Goal: Task Accomplishment & Management: Use online tool/utility

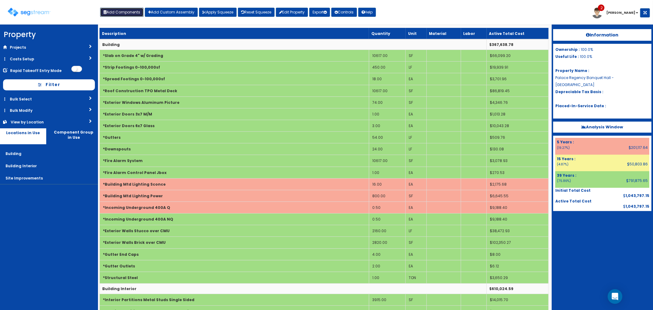
click at [121, 10] on button "Add Components" at bounding box center [121, 12] width 43 height 9
select select "5Y"
select select "default"
select select "7"
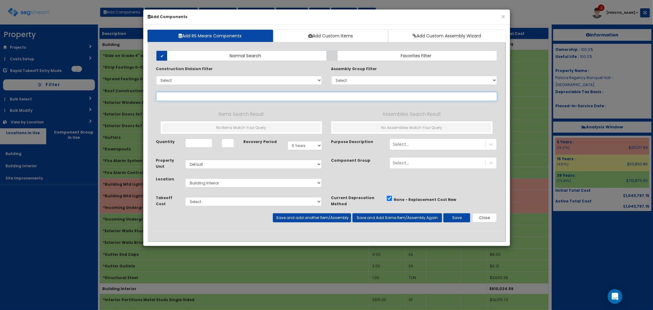
select select
type input "g"
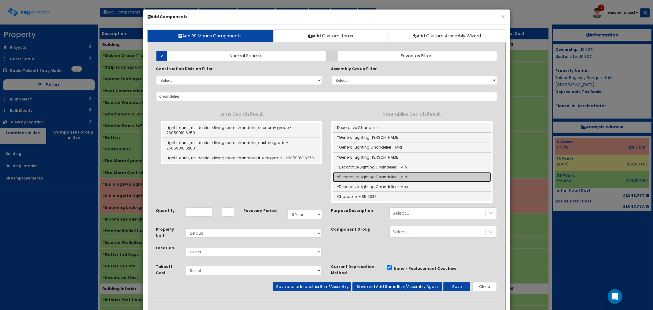
click at [376, 175] on link "*Decorative Lighting Chandelier - Mid" at bounding box center [412, 177] width 158 height 10
type input "*Decorative Lighting Chandelier - Mid"
type input "EA"
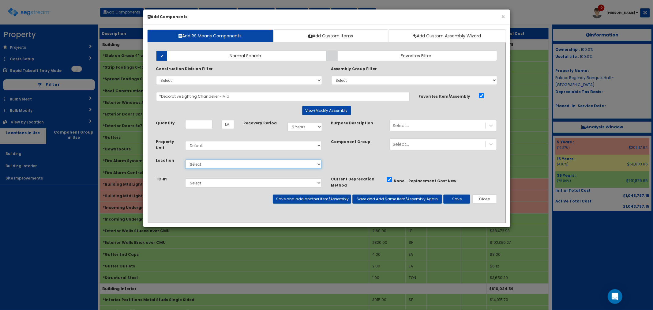
click at [209, 161] on select "Select Building Building Interior Site Improvements Add Additional Location" at bounding box center [253, 164] width 137 height 9
select select "7"
click at [185, 160] on select "Select Building Building Interior Site Improvements Add Additional Location" at bounding box center [253, 164] width 137 height 9
click at [195, 121] on input "Quantity" at bounding box center [198, 124] width 27 height 9
type input "5"
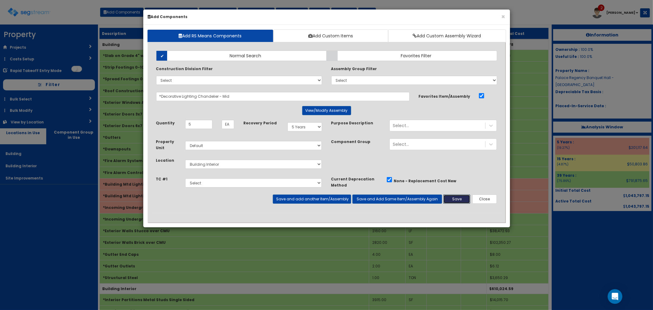
click at [454, 201] on button "Save" at bounding box center [456, 198] width 27 height 9
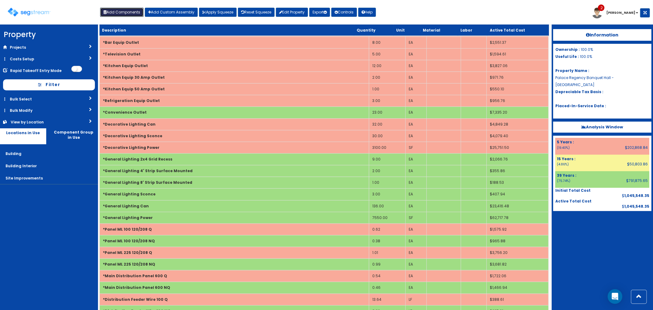
scroll to position [987, 0]
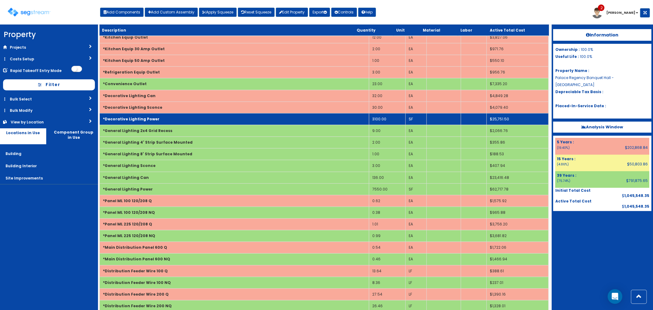
click at [386, 121] on td "3100.00" at bounding box center [387, 119] width 36 height 12
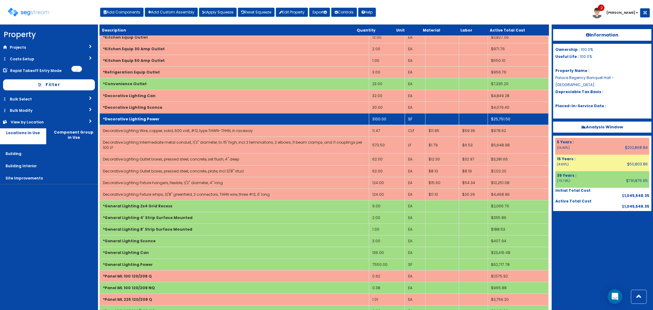
click at [386, 120] on td "3100.00" at bounding box center [387, 119] width 36 height 12
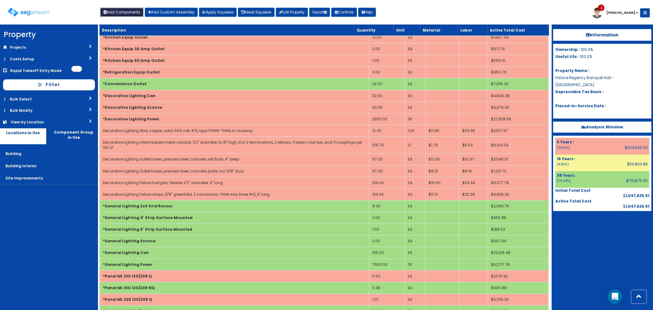
click at [127, 10] on button "Add Components" at bounding box center [121, 12] width 43 height 9
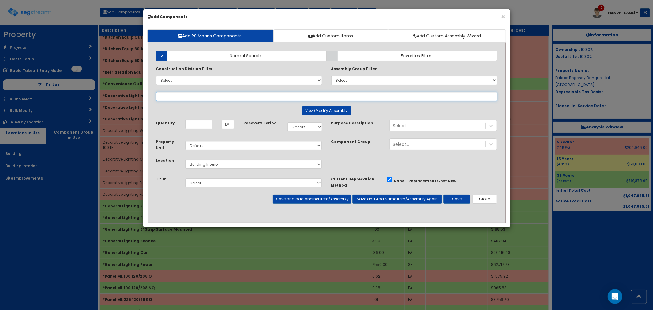
select select
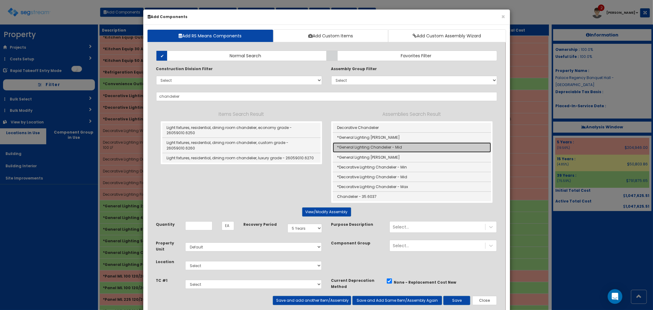
click at [385, 149] on link "*General Lighting Chandelier - Mid" at bounding box center [412, 147] width 158 height 10
type input "*General Lighting Chandelier - Mid"
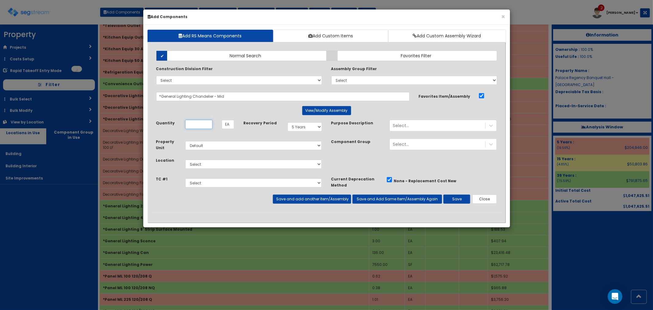
scroll to position [0, 0]
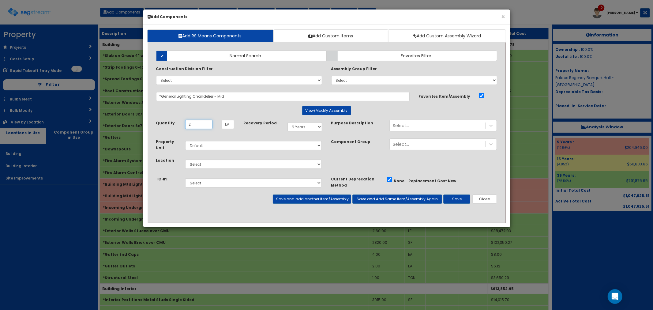
type input "2"
click at [305, 127] on select "Select 5 Years 7 Years 9 Years 10 Years 15 Years 15 Year QLI 15 Year QRP 15 Yea…" at bounding box center [305, 126] width 35 height 9
select select "39Y"
click at [288, 122] on select "Select 5 Years 7 Years 9 Years 10 Years 15 Years 15 Year QLI 15 Year QRP 15 Yea…" at bounding box center [305, 126] width 35 height 9
click at [201, 167] on select "Select Building Building Interior Site Improvements Add Additional Location" at bounding box center [253, 164] width 137 height 9
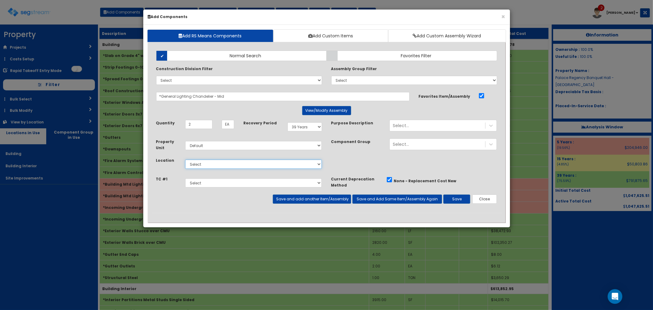
select select "7"
click at [185, 160] on select "Select Building Building Interior Site Improvements Add Additional Location" at bounding box center [253, 164] width 137 height 9
click at [455, 198] on button "Save" at bounding box center [456, 198] width 27 height 9
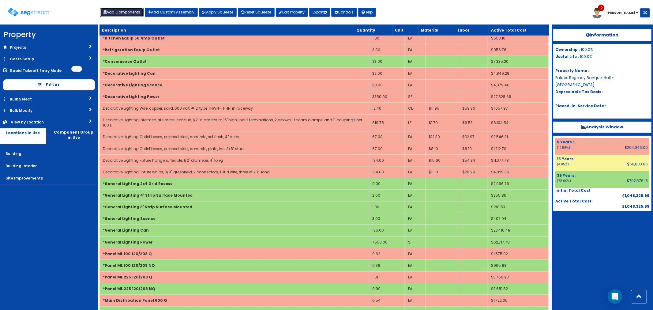
scroll to position [1021, 0]
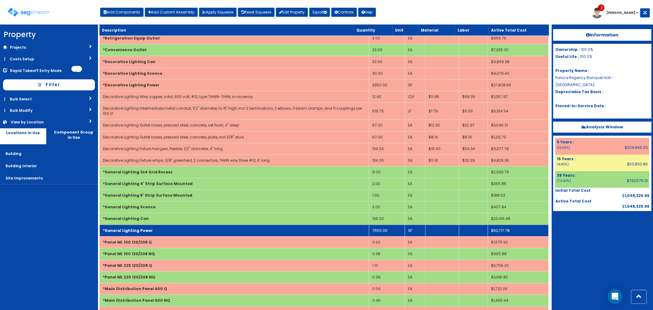
click at [389, 230] on td "7550.00" at bounding box center [387, 230] width 36 height 12
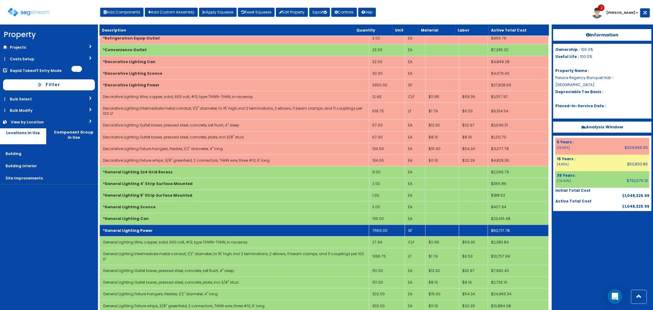
click at [389, 231] on td "7550.00" at bounding box center [387, 230] width 36 height 12
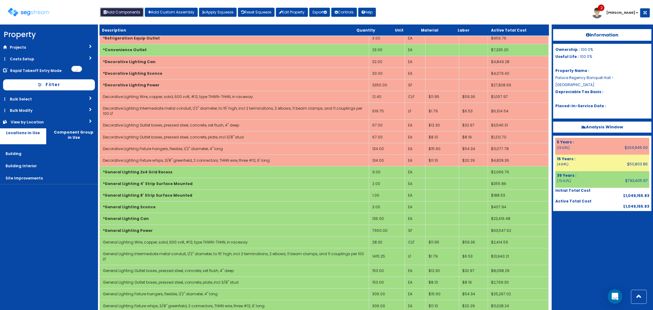
click at [127, 16] on button "Add Components" at bounding box center [121, 12] width 43 height 9
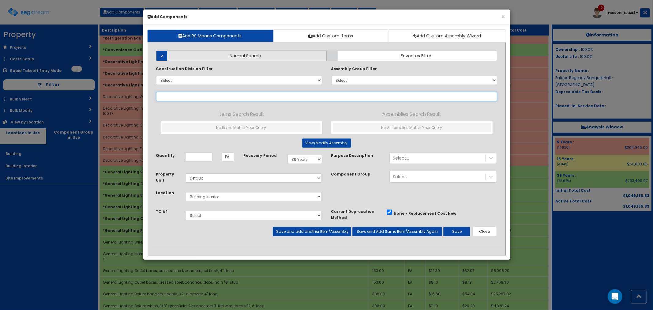
select select
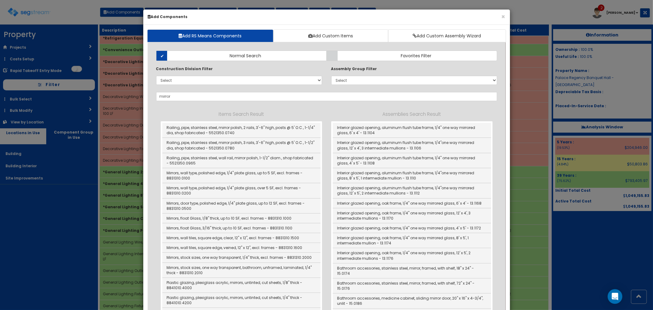
click at [305, 157] on link "Railing, pipe, stainless steel, wall rail, mirror polish, 1-1/2" diam., shop fa…" at bounding box center [241, 160] width 158 height 15
type input "Railing, pipe, stainless steel, wall rail, mirror polish, 1-1/2" diam., shop fa…"
checkbox input "false"
type input "LF"
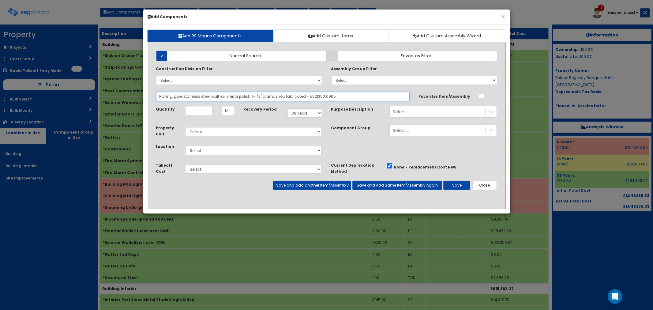
drag, startPoint x: 341, startPoint y: 96, endPoint x: 123, endPoint y: 90, distance: 217.5
click at [123, 90] on div "× Add Components Add RS Means Components Add Custom Items Add Custom Assembly W…" at bounding box center [326, 155] width 653 height 310
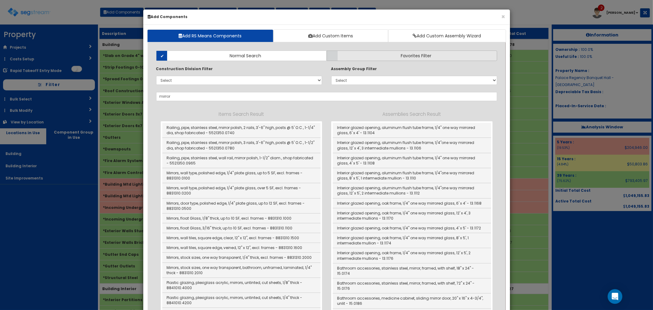
click at [381, 57] on label "Favorites Filter" at bounding box center [412, 56] width 171 height 10
click at [0, 0] on input "Favorites Filter" at bounding box center [0, 0] width 0 height 0
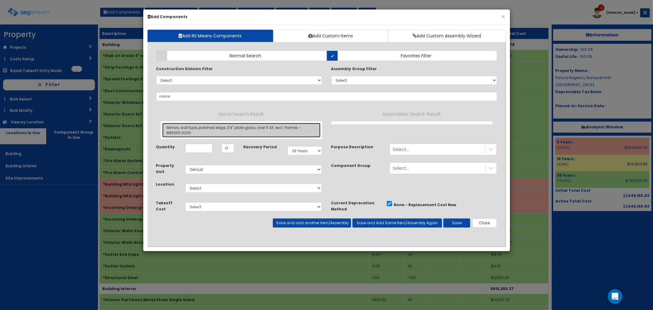
click at [213, 132] on link "Mirrors, wall type, polished edge, 1/4" plate glass, over 5 SF, excl. frames - …" at bounding box center [241, 130] width 158 height 15
type input "Mirrors, wall type, polished edge, 1/4" plate glass, over 5 SF, excl. frames - …"
checkbox input "true"
type input "SF"
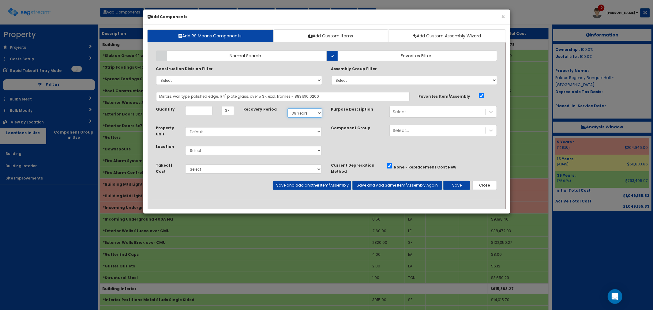
click at [292, 111] on select "Select 5 Years 7 Years 9 Years 10 Years 15 Years 15 Year QLI 15 Year QRP 15 Yea…" at bounding box center [305, 112] width 35 height 9
select select "5Y"
click at [288, 108] on select "Select 5 Years 7 Years 9 Years 10 Years 15 Years 15 Year QLI 15 Year QRP 15 Yea…" at bounding box center [305, 112] width 35 height 9
click at [190, 109] on input "Quantity" at bounding box center [198, 110] width 27 height 9
type input "480"
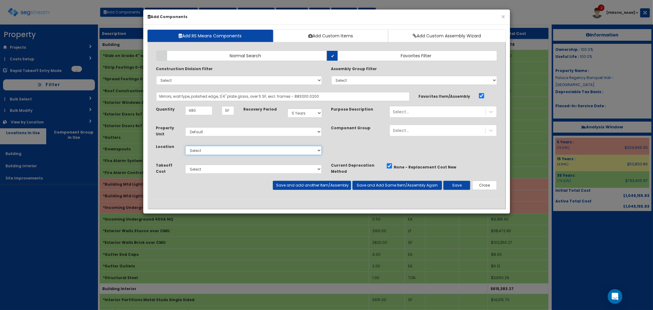
click at [213, 147] on select "Select Building Building Interior Site Improvements Add Additional Location" at bounding box center [253, 150] width 137 height 9
select select "7"
click at [185, 146] on select "Select Building Building Interior Site Improvements Add Additional Location" at bounding box center [253, 150] width 137 height 9
click at [458, 185] on button "Save" at bounding box center [456, 185] width 27 height 9
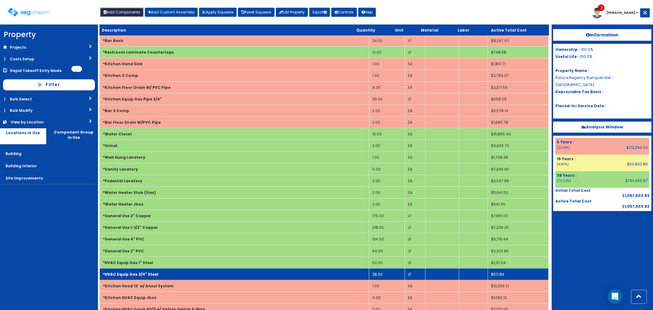
scroll to position [476, 0]
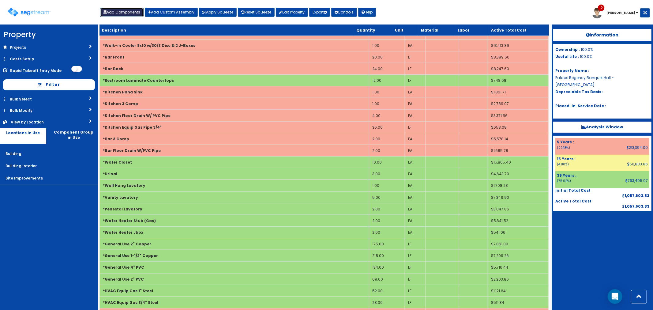
click at [119, 11] on button "Add Components" at bounding box center [121, 12] width 43 height 9
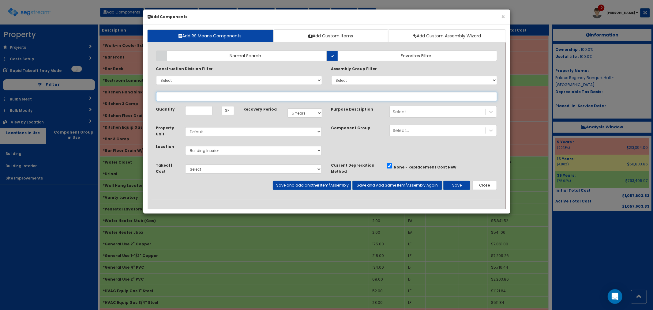
select select
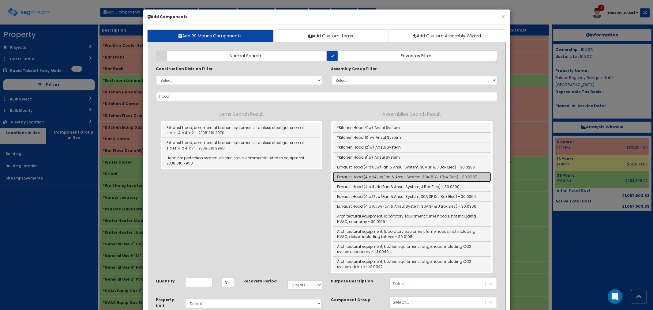
click at [378, 175] on link "Exhaust Hood (4' x 24', w/Fan & Ansul System, 30A 3P & J Box Elec) - 30.0287" at bounding box center [412, 177] width 158 height 10
type input "Exhaust Hood (4' x 24', w/Fan & Ansul System, 30A 3P & J Box Elec) - 30.0287"
type input "Ea"
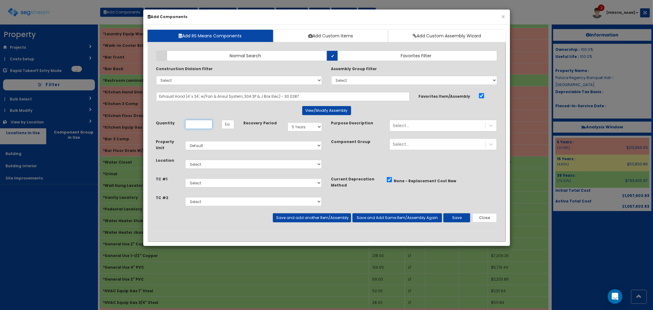
scroll to position [0, 0]
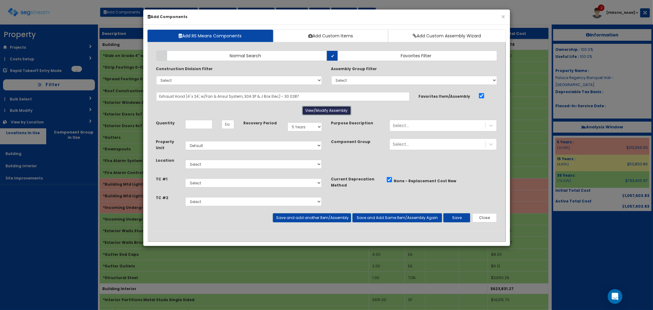
click at [318, 109] on button "View/Modify Assembly" at bounding box center [326, 110] width 49 height 9
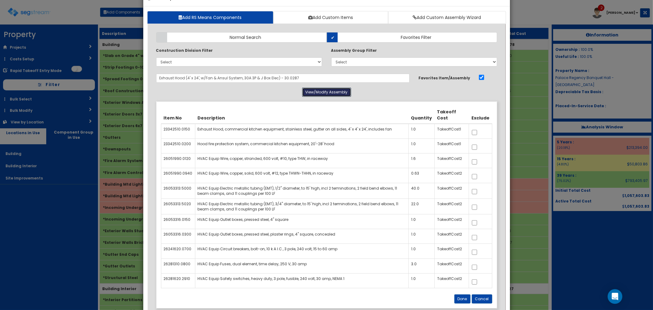
scroll to position [68, 0]
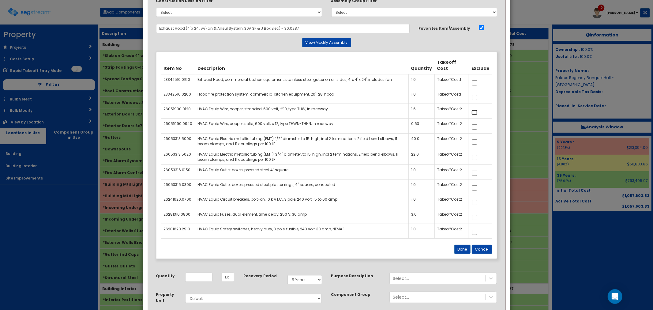
click at [476, 114] on input "checkbox" at bounding box center [475, 112] width 6 height 5
checkbox input "true"
click at [474, 127] on input "checkbox" at bounding box center [475, 126] width 6 height 5
checkbox input "true"
click at [475, 142] on input "checkbox" at bounding box center [475, 141] width 6 height 5
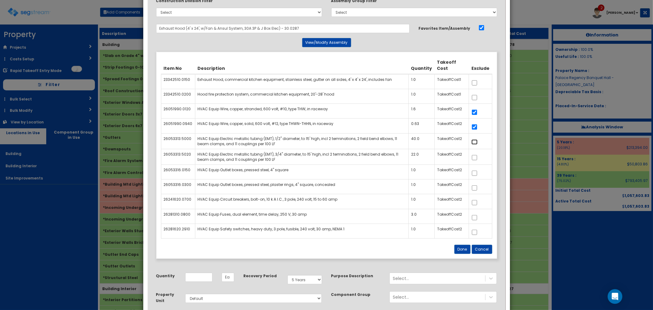
checkbox input "true"
click at [476, 157] on input "checkbox" at bounding box center [475, 157] width 6 height 5
checkbox input "true"
click at [475, 175] on input "checkbox" at bounding box center [475, 173] width 6 height 5
checkbox input "true"
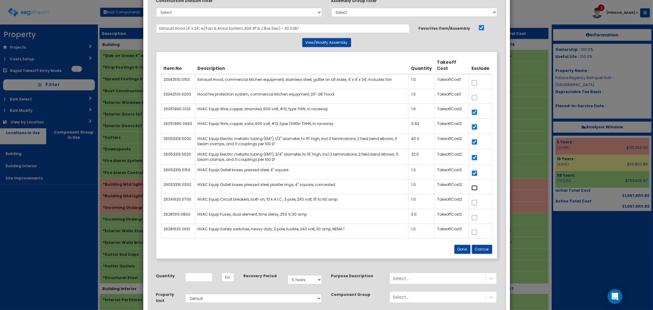
click at [477, 190] on input "checkbox" at bounding box center [475, 187] width 6 height 5
checkbox input "true"
click at [476, 204] on input "checkbox" at bounding box center [475, 202] width 6 height 5
checkbox input "true"
click at [475, 218] on input "checkbox" at bounding box center [475, 217] width 6 height 5
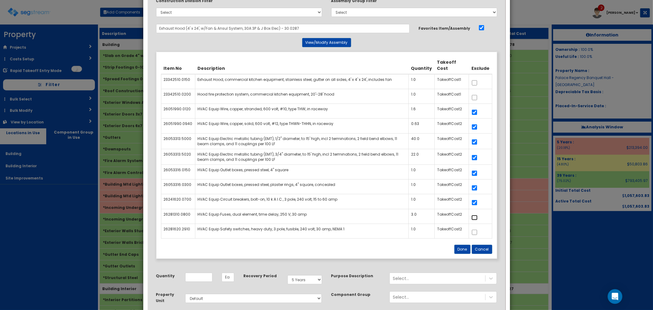
checkbox input "true"
click at [473, 235] on input "checkbox" at bounding box center [475, 232] width 6 height 5
checkbox input "true"
click at [462, 254] on button "Done" at bounding box center [462, 249] width 16 height 9
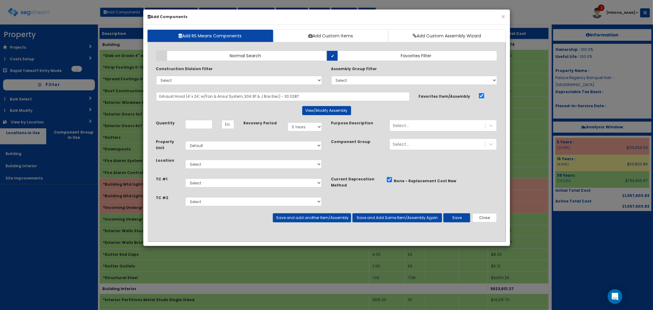
scroll to position [0, 0]
click at [198, 121] on input "Quantity" at bounding box center [198, 124] width 27 height 9
type input "1"
click at [212, 164] on select "Select Building Building Interior Site Improvements Add Additional Location" at bounding box center [253, 164] width 137 height 9
select select "7"
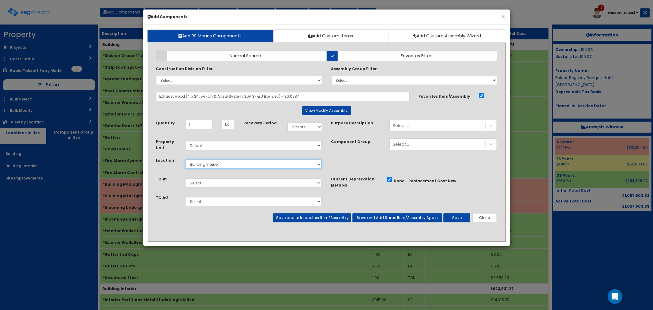
click at [185, 160] on select "Select Building Building Interior Site Improvements Add Additional Location" at bounding box center [253, 164] width 137 height 9
click at [461, 216] on button "Save" at bounding box center [456, 217] width 27 height 9
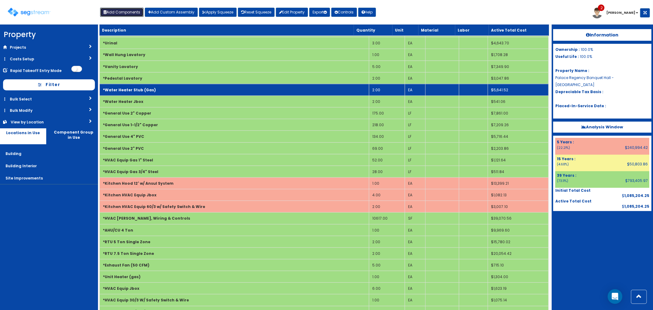
scroll to position [612, 0]
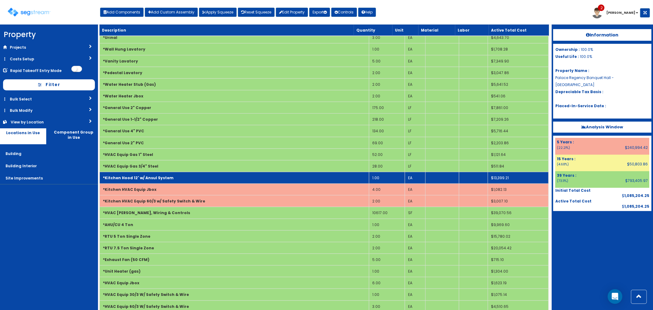
click at [215, 178] on td "*Kitchen Hood 12' w/ Ansul System" at bounding box center [234, 178] width 269 height 12
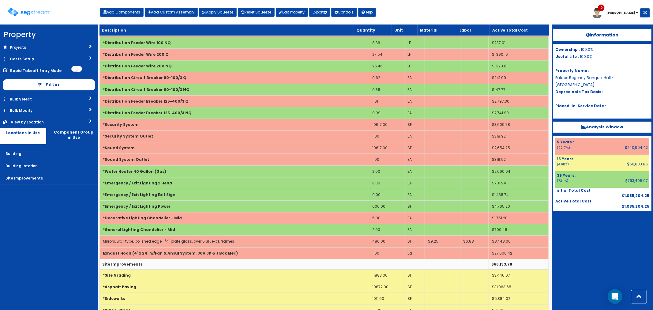
scroll to position [1463, 0]
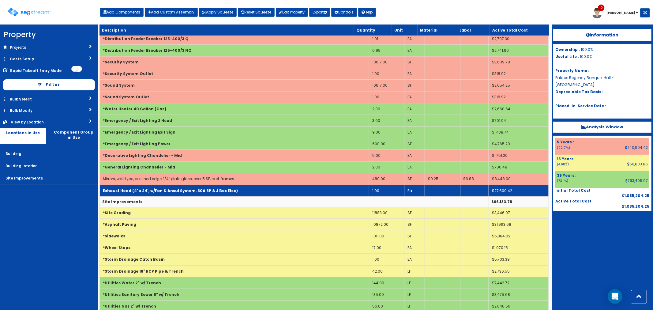
click at [200, 188] on b "Exhaust Hood (4' x 24', w/Fan & Ansul System, 30A 3P & J Box Elec)" at bounding box center [170, 190] width 135 height 5
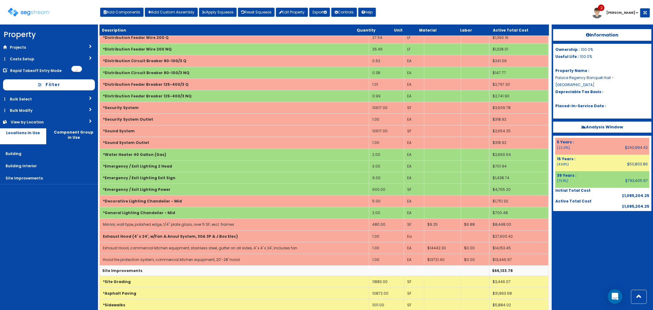
scroll to position [1429, 0]
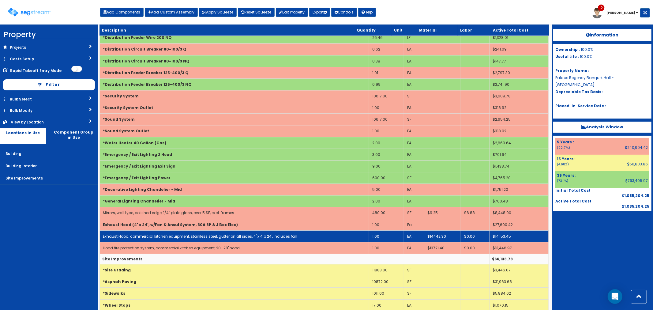
click at [157, 237] on link "Exhaust Hood, commercial kitchen equipment, stainless steel, gutter on all side…" at bounding box center [200, 236] width 194 height 5
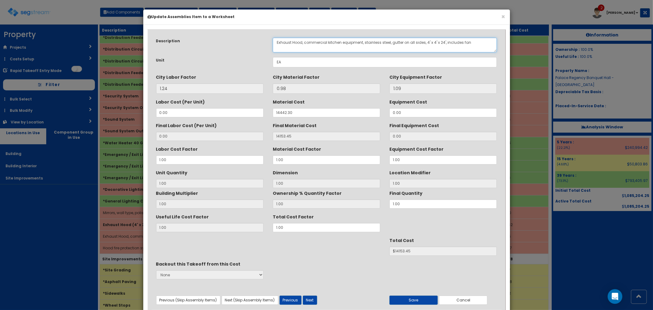
click at [276, 44] on textarea "Exhaust Hood, commercial kitchen equipment, stainless steel, gutter on all side…" at bounding box center [385, 45] width 224 height 15
click at [453, 43] on textarea "Exhaust Hood, commercial kitchen equipment, stainless steel, gutter on all side…" at bounding box center [385, 45] width 224 height 15
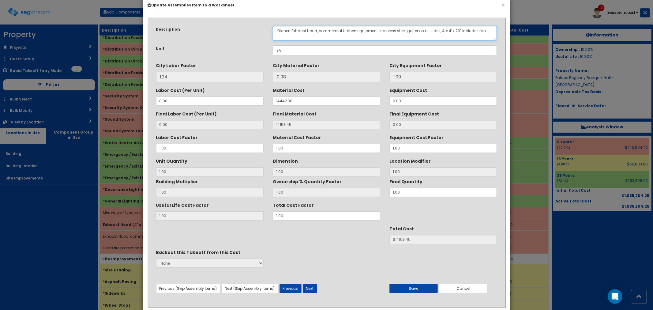
scroll to position [23, 0]
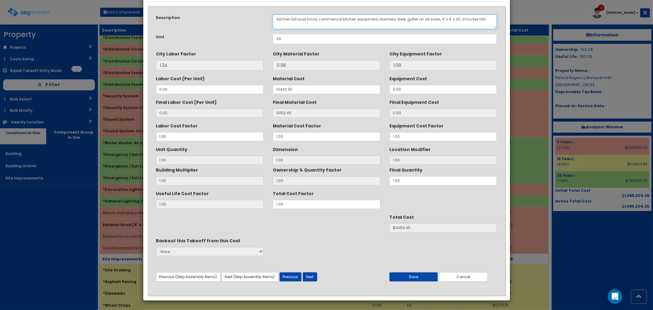
type textarea "Kitchen Exhaust Hood, commercial kitchen equipment, stainless steel, gutter on …"
click at [310, 276] on button "Next" at bounding box center [310, 276] width 14 height 9
drag, startPoint x: 288, startPoint y: 204, endPoint x: 271, endPoint y: 201, distance: 17.4
click at [271, 201] on div "Total Cost Factor 1.00" at bounding box center [326, 198] width 117 height 21
type input "."
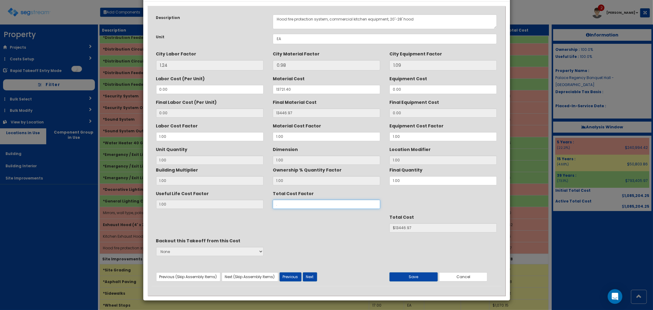
type input "1"
type input "$NaN"
type input ".5"
type input "$6723.48"
type input ".5"
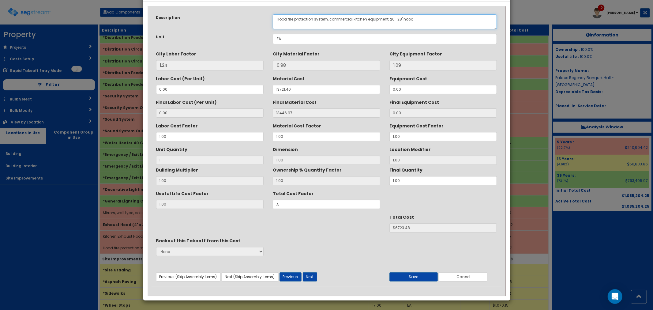
click at [276, 21] on textarea "Hood fire protection system, commercial kitchen equipment, 20'-28' hood" at bounding box center [385, 21] width 224 height 15
type textarea "Kitchen Exhaust Hood fire protection system, commercial kitchen equipment, 20'-…"
click at [403, 276] on button "Save" at bounding box center [413, 276] width 48 height 9
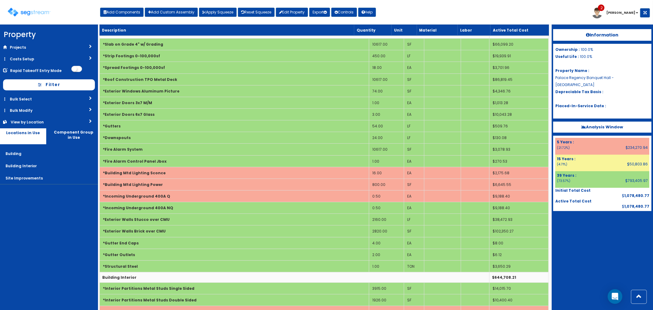
scroll to position [0, 0]
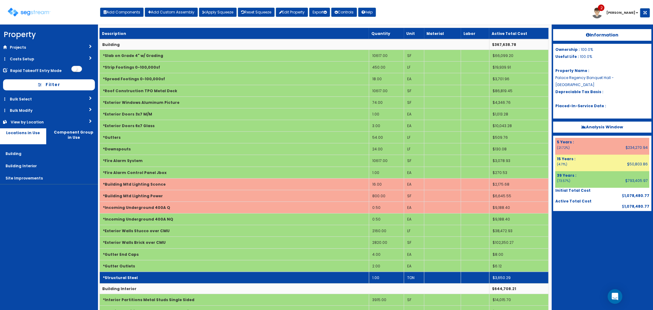
click at [378, 277] on td "1.00" at bounding box center [386, 278] width 35 height 12
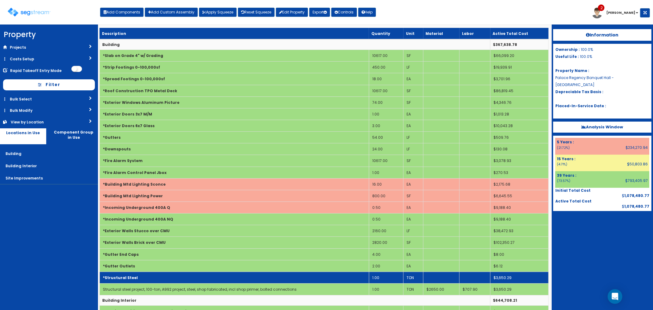
click at [380, 277] on td "1.00" at bounding box center [386, 278] width 34 height 12
click at [382, 275] on td "4.00" at bounding box center [386, 278] width 34 height 12
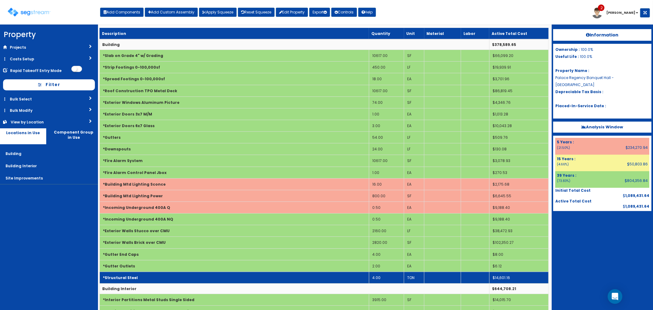
click at [381, 277] on td "4.00" at bounding box center [386, 278] width 35 height 12
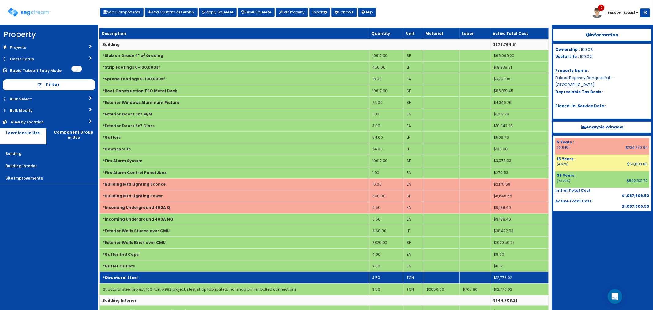
click at [381, 277] on td "3.50" at bounding box center [386, 278] width 34 height 12
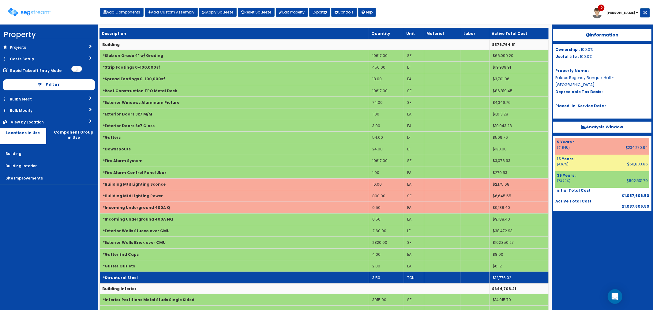
click at [381, 277] on td "3.50" at bounding box center [386, 278] width 35 height 12
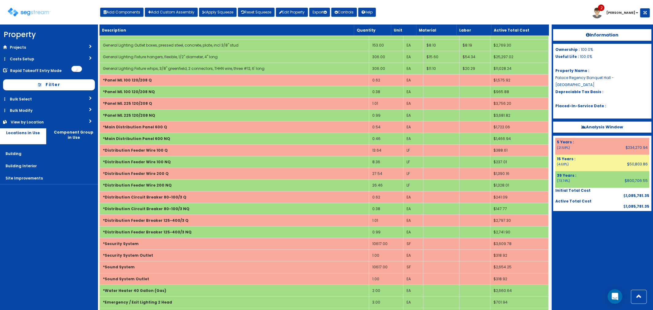
scroll to position [1517, 0]
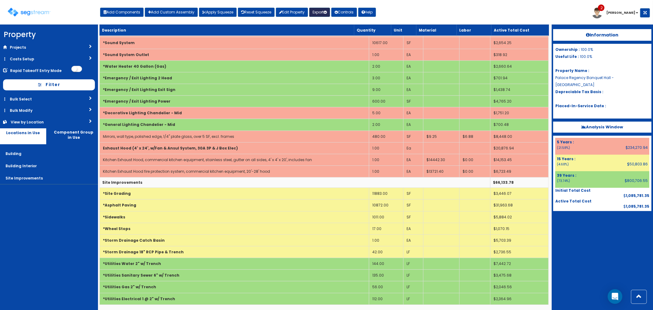
click at [321, 11] on button "Export" at bounding box center [319, 12] width 21 height 9
click at [329, 46] on link "Final Report(pdf)" at bounding box center [340, 44] width 61 height 12
click at [596, 124] on b "Analysis Window" at bounding box center [603, 127] width 42 height 6
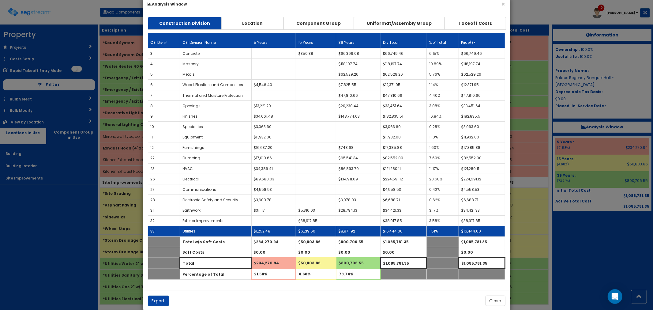
scroll to position [23, 0]
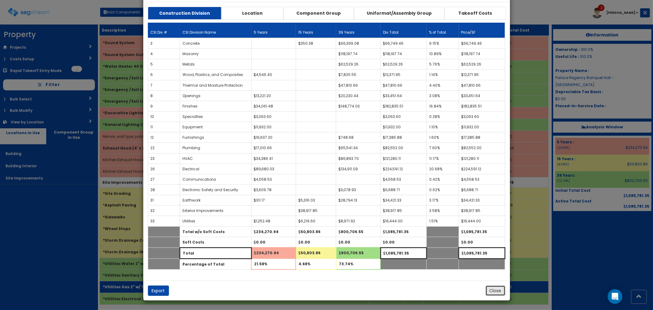
click at [499, 290] on button "Close" at bounding box center [496, 290] width 20 height 10
